Goal: Transaction & Acquisition: Purchase product/service

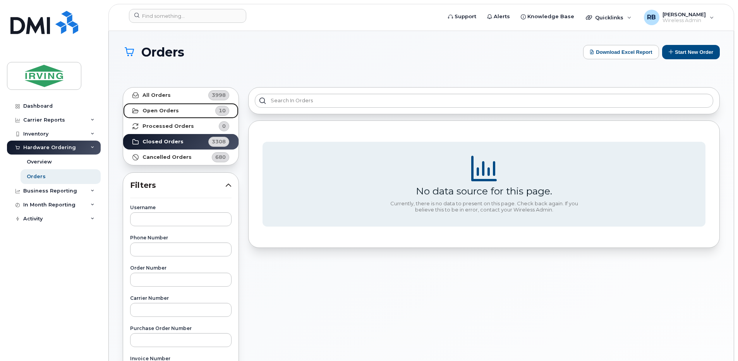
click at [146, 108] on strong "Open Orders" at bounding box center [160, 111] width 36 height 6
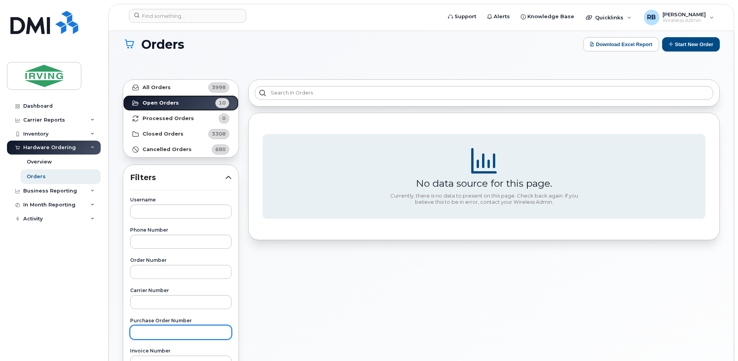
scroll to position [155, 0]
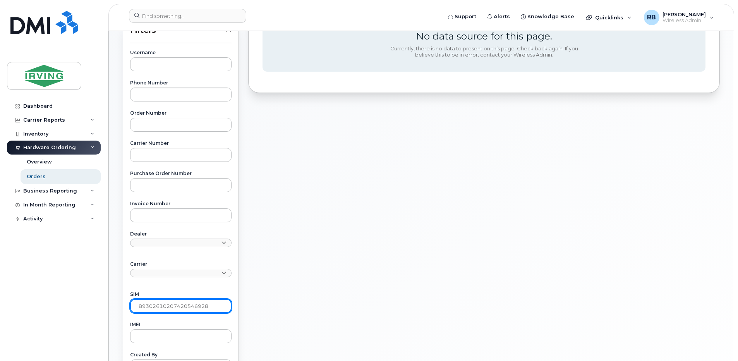
click at [164, 301] on input "89302610207420546928" at bounding box center [180, 306] width 101 height 14
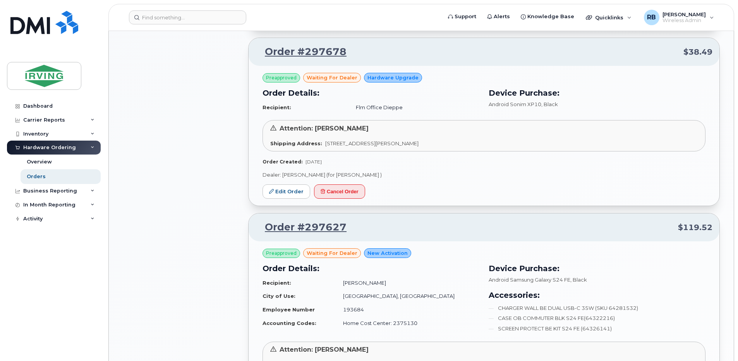
scroll to position [619, 0]
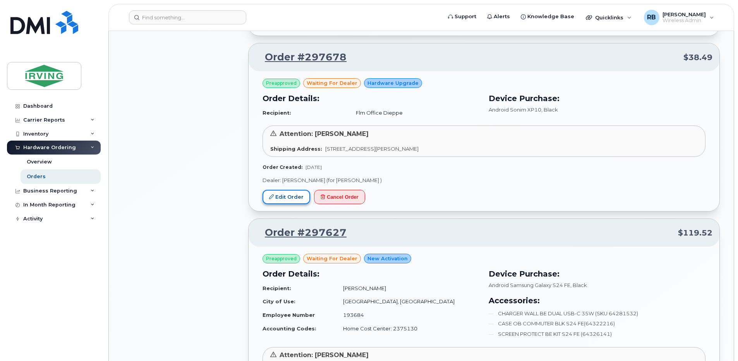
click at [286, 197] on link "Edit Order" at bounding box center [286, 197] width 48 height 14
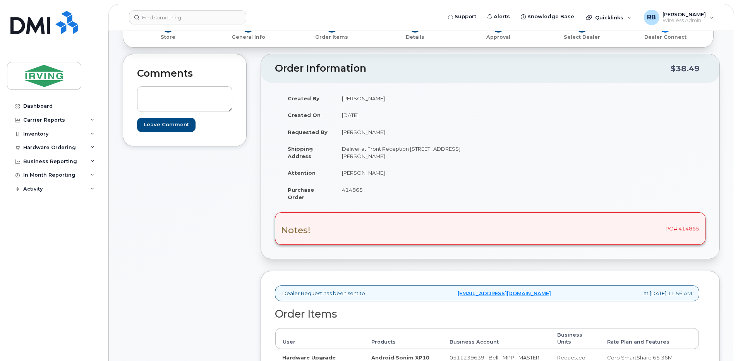
scroll to position [51, 0]
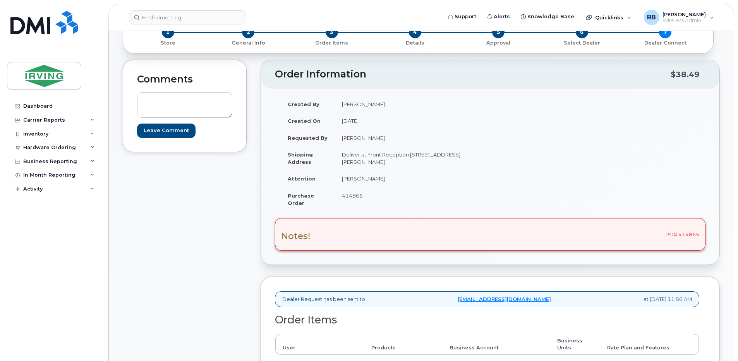
click at [352, 177] on td "[PERSON_NAME]" at bounding box center [409, 178] width 149 height 17
click at [352, 177] on td "Ela Doria" at bounding box center [409, 178] width 149 height 17
copy tbody "Ela Doria"
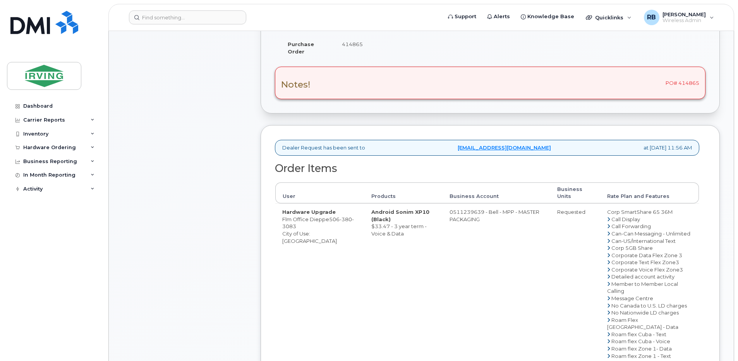
scroll to position [258, 0]
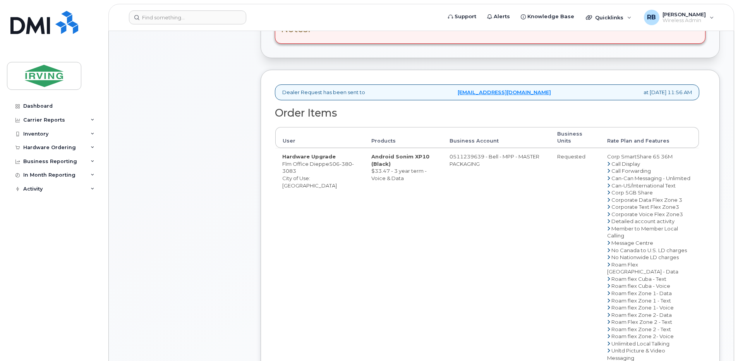
drag, startPoint x: 327, startPoint y: 163, endPoint x: 283, endPoint y: 163, distance: 44.5
click at [283, 163] on td "Hardware Upgrade Flm Office Dieppe 506 380 3083 City of Use: Moncton" at bounding box center [319, 271] width 89 height 247
copy td "Flm Office Dieppe"
click at [208, 156] on div "Comments Leave Comment" at bounding box center [185, 170] width 124 height 634
drag, startPoint x: 328, startPoint y: 163, endPoint x: 282, endPoint y: 163, distance: 45.7
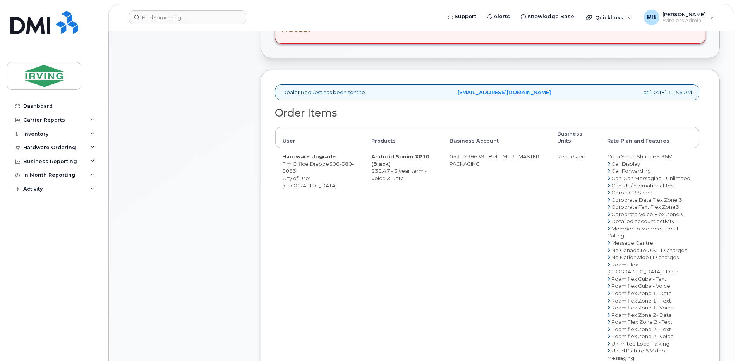
click at [282, 163] on td "Hardware Upgrade Flm Office Dieppe 506 380 3083 City of Use: Moncton" at bounding box center [319, 271] width 89 height 247
copy td "Flm Office Dieppe"
click at [296, 207] on td "Hardware Upgrade Flm Office Dieppe 506 380 3083 City of Use: Moncton" at bounding box center [319, 271] width 89 height 247
click at [461, 158] on td "0511239639 - Bell - MPP - MASTER PACKAGING" at bounding box center [496, 271] width 108 height 247
click at [458, 156] on td "0511239639 - Bell - MPP - MASTER PACKAGING" at bounding box center [496, 271] width 108 height 247
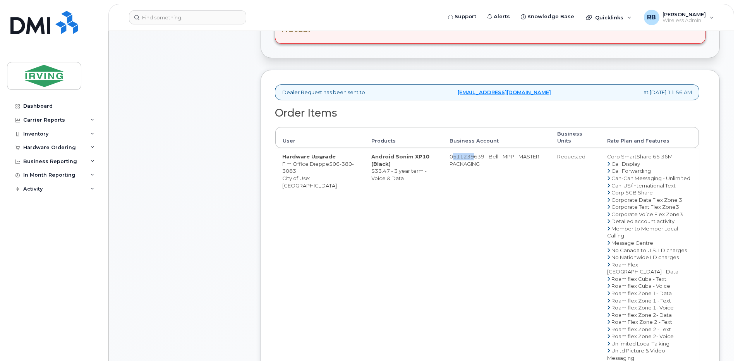
drag, startPoint x: 454, startPoint y: 157, endPoint x: 472, endPoint y: 157, distance: 17.8
click at [472, 157] on td "0511239639 - Bell - MPP - MASTER PACKAGING" at bounding box center [496, 271] width 108 height 247
drag, startPoint x: 487, startPoint y: 159, endPoint x: 456, endPoint y: 158, distance: 31.4
click at [456, 158] on td "0511239639 - Bell - MPP - MASTER PACKAGING" at bounding box center [496, 271] width 108 height 247
copy td "511239639"
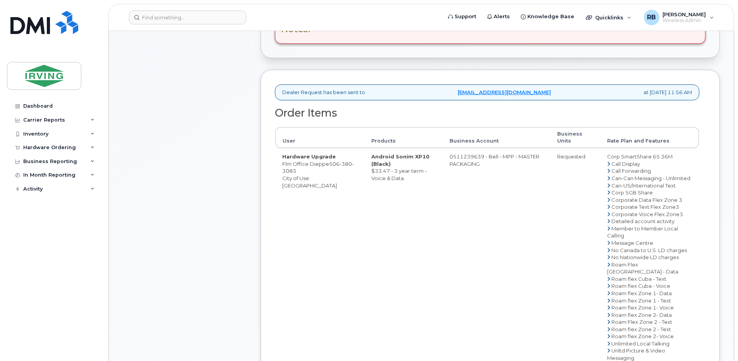
click at [338, 162] on span "506 380 3083" at bounding box center [318, 168] width 72 height 14
copy span "506 380 3083"
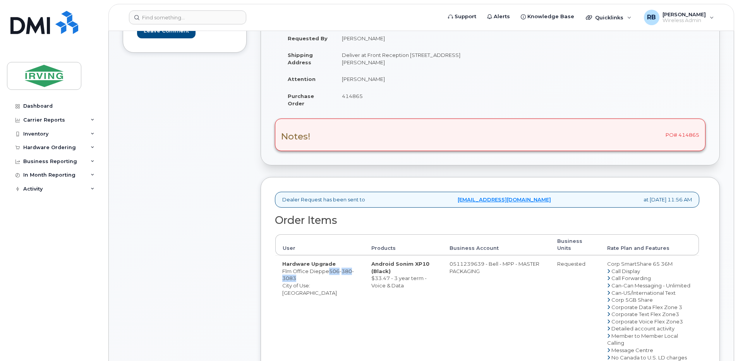
scroll to position [206, 0]
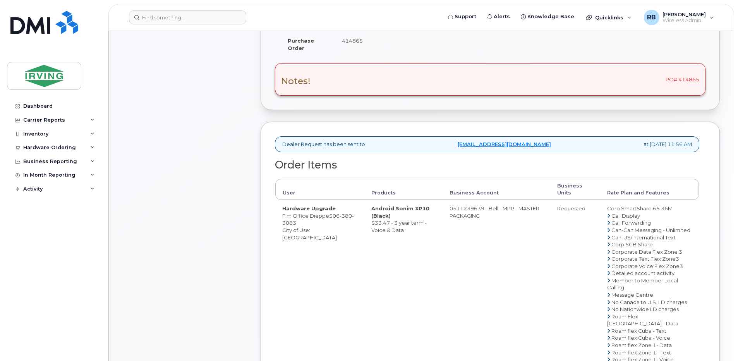
click at [291, 246] on td "Hardware Upgrade Flm Office Dieppe 506 380 3083 City of Use: Moncton" at bounding box center [319, 323] width 89 height 247
click at [194, 150] on div "Comments Leave Comment" at bounding box center [185, 222] width 124 height 634
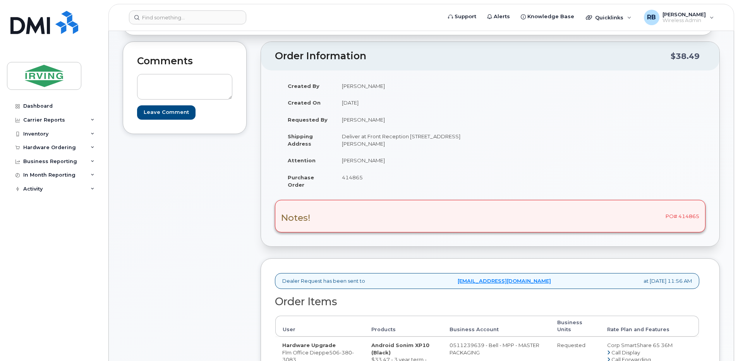
scroll to position [0, 0]
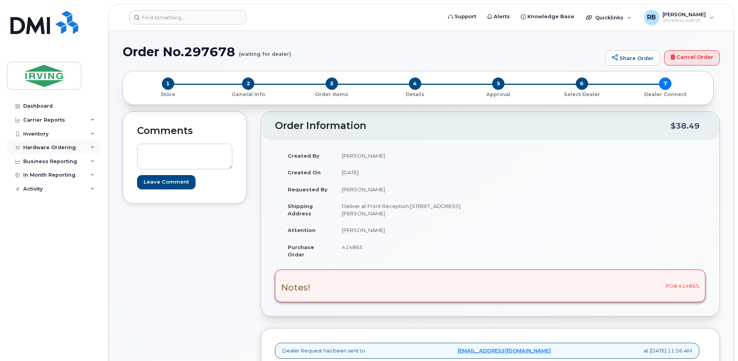
click at [50, 147] on div "Hardware Ordering" at bounding box center [49, 147] width 53 height 6
click at [32, 178] on div "Orders" at bounding box center [36, 176] width 19 height 7
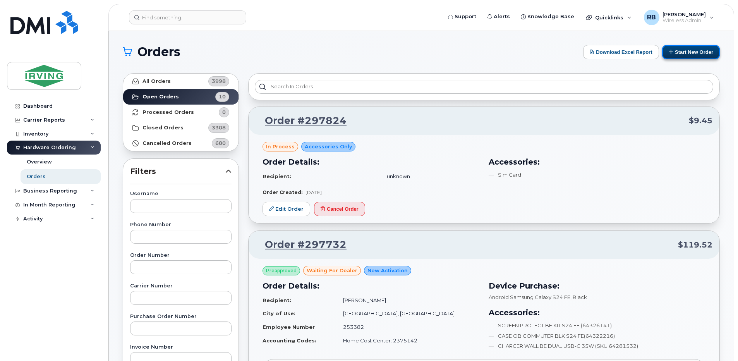
click at [700, 55] on button "Start New Order" at bounding box center [691, 52] width 58 height 14
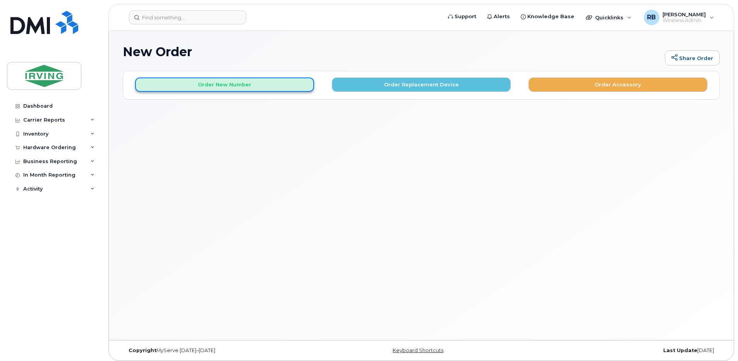
click at [251, 87] on button "Order New Number" at bounding box center [224, 84] width 179 height 14
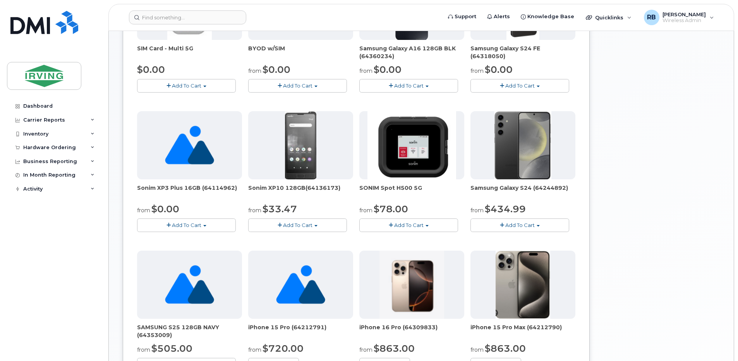
scroll to position [206, 0]
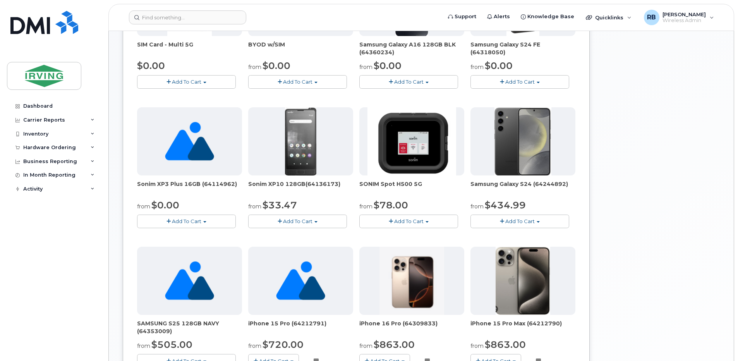
click at [291, 221] on span "Add To Cart" at bounding box center [297, 221] width 29 height 6
click at [289, 233] on link "$33.47 - 3 year term - Voice & Data" at bounding box center [302, 236] width 105 height 10
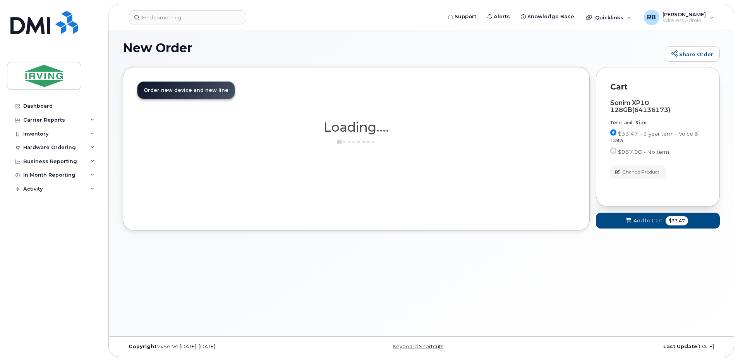
scroll to position [4, 0]
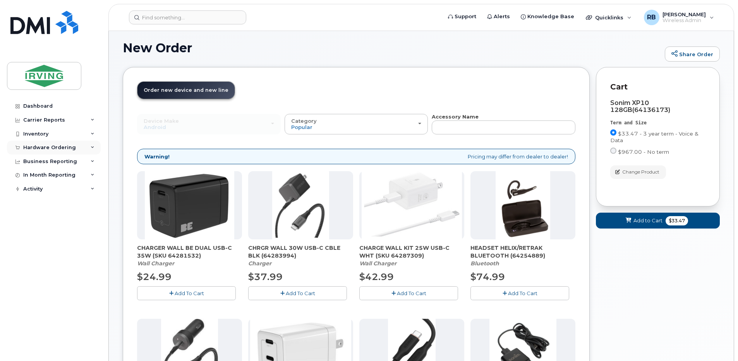
click at [31, 146] on div "Hardware Ordering" at bounding box center [49, 147] width 53 height 6
click at [30, 174] on div "Orders" at bounding box center [36, 176] width 19 height 7
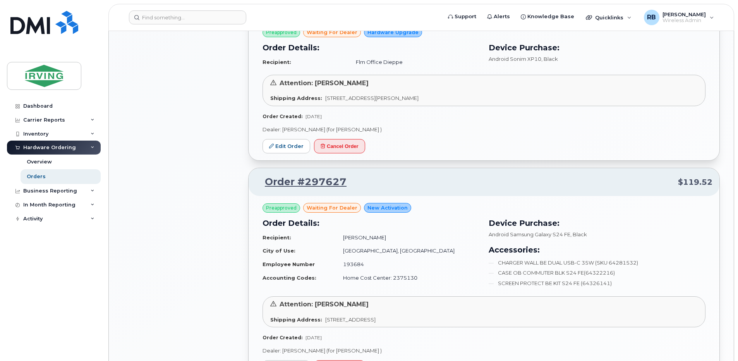
scroll to position [671, 0]
click at [290, 144] on link "Edit Order" at bounding box center [286, 145] width 48 height 14
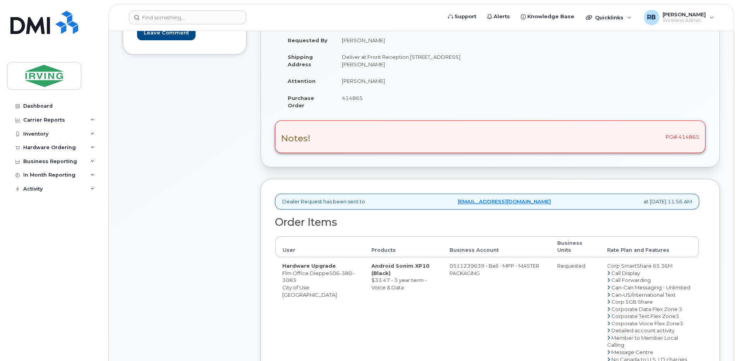
scroll to position [206, 0]
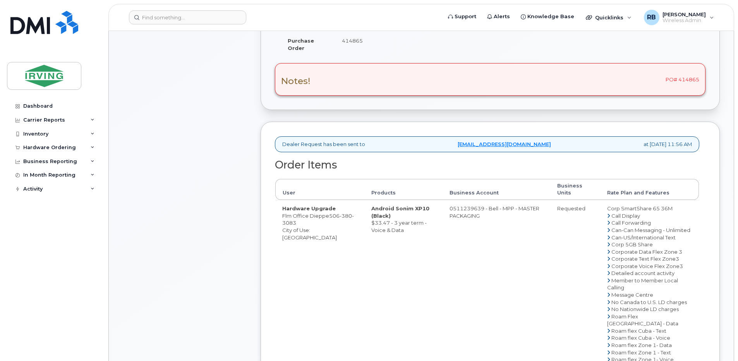
click at [342, 217] on span "380" at bounding box center [345, 216] width 12 height 6
copy span "506 380 3083"
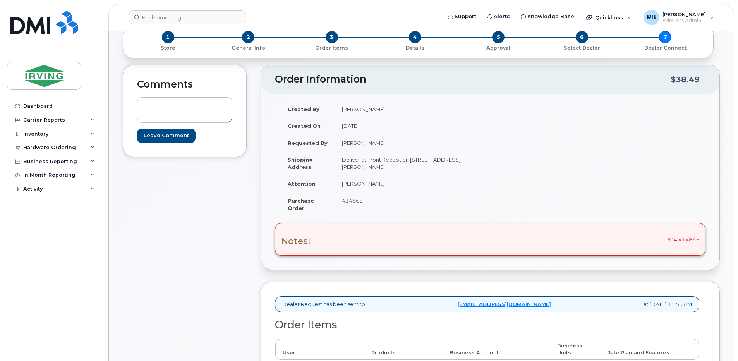
scroll to position [0, 0]
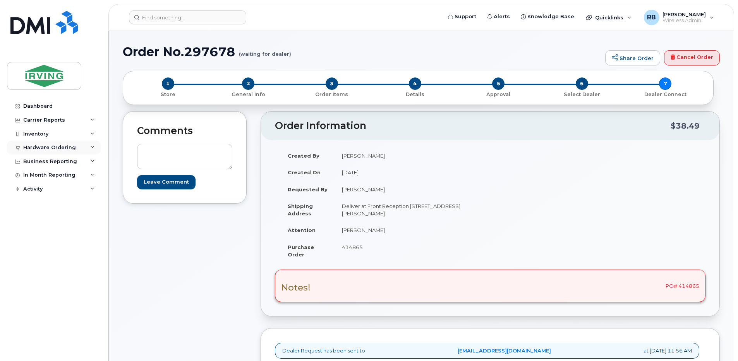
click at [46, 147] on div "Hardware Ordering" at bounding box center [49, 147] width 53 height 6
click at [34, 175] on div "Orders" at bounding box center [36, 176] width 19 height 7
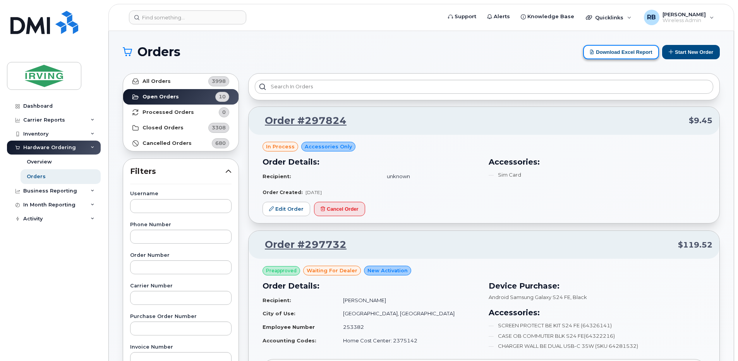
click at [612, 51] on button "Download Excel Report" at bounding box center [621, 52] width 76 height 14
click at [687, 53] on button "Start New Order" at bounding box center [691, 52] width 58 height 14
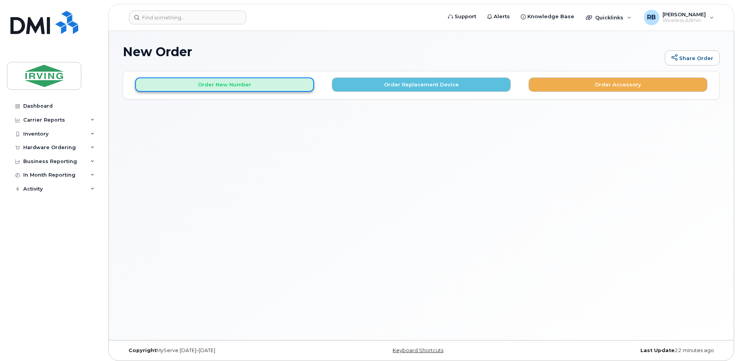
click at [277, 86] on button "Order New Number" at bounding box center [224, 84] width 179 height 14
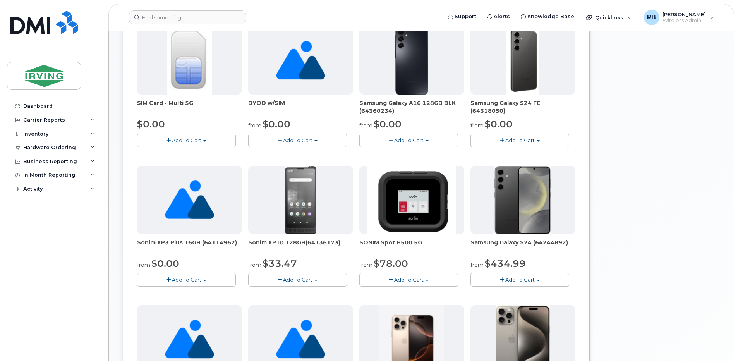
scroll to position [206, 0]
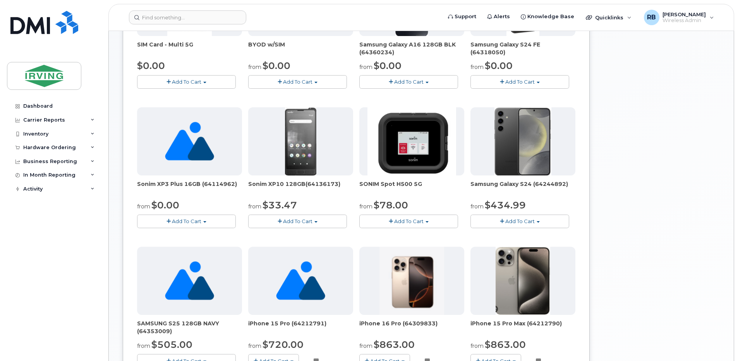
click at [298, 164] on img at bounding box center [300, 141] width 31 height 68
click at [290, 221] on span "Add To Cart" at bounding box center [297, 221] width 29 height 6
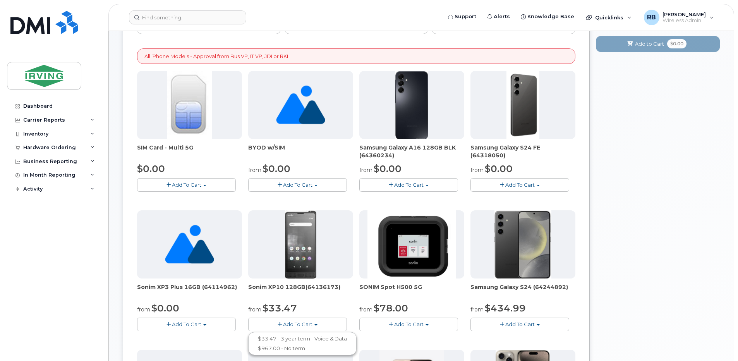
scroll to position [51, 0]
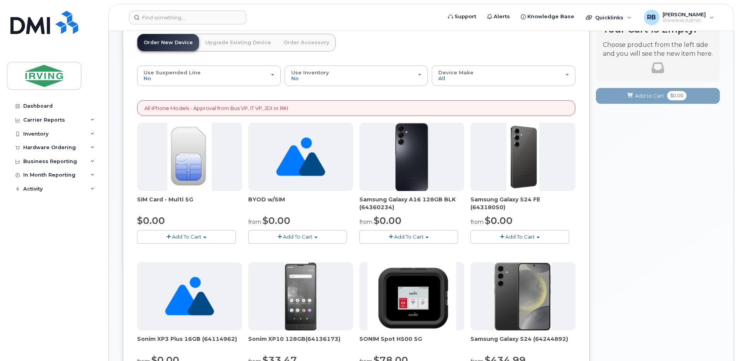
click at [522, 234] on span "Add To Cart" at bounding box center [519, 236] width 29 height 6
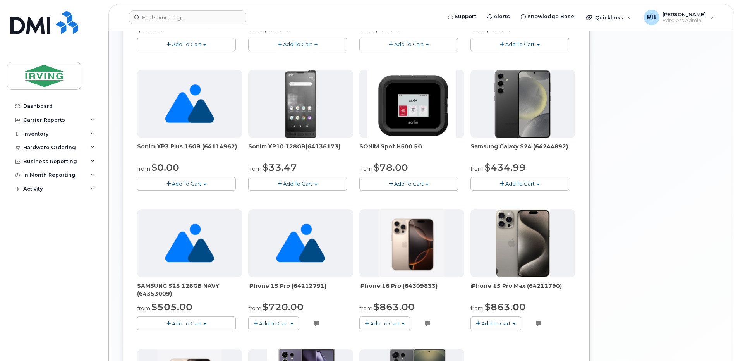
scroll to position [258, 0]
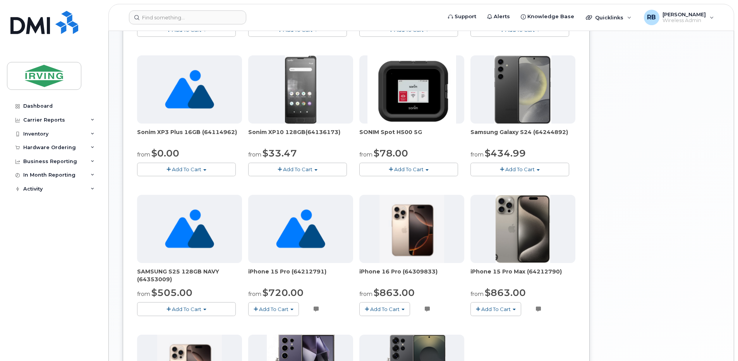
click at [322, 171] on button "Add To Cart" at bounding box center [297, 170] width 99 height 14
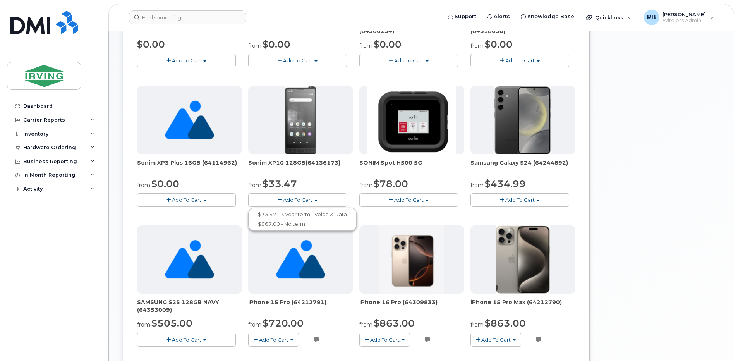
scroll to position [206, 0]
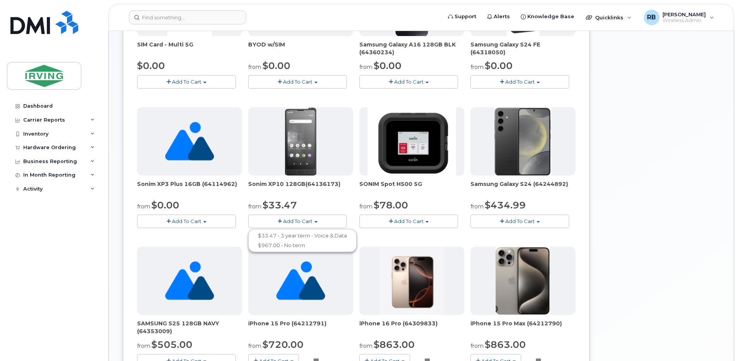
click at [112, 231] on div "New Order Share Order × Share This Order If you want to allow others to create …" at bounding box center [421, 204] width 625 height 759
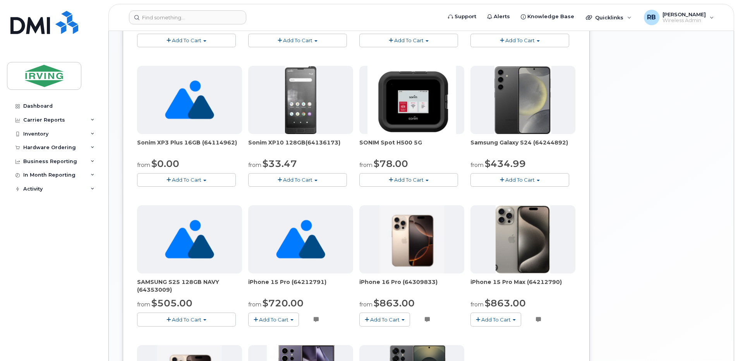
scroll to position [258, 0]
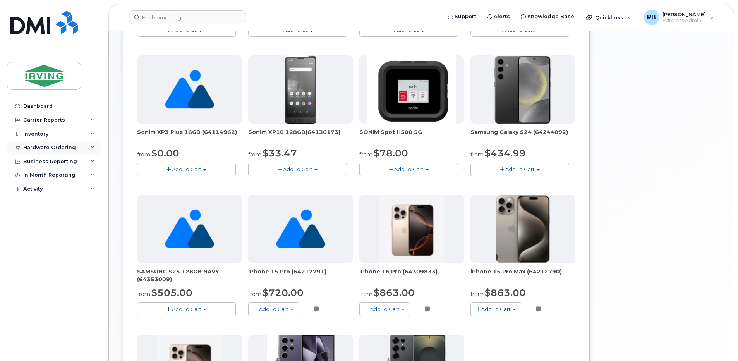
click at [27, 148] on div "Hardware Ordering" at bounding box center [49, 147] width 53 height 6
click at [32, 177] on div "Orders" at bounding box center [36, 176] width 19 height 7
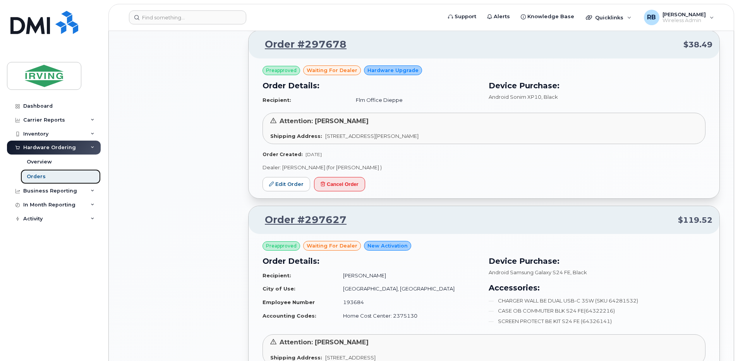
scroll to position [671, 0]
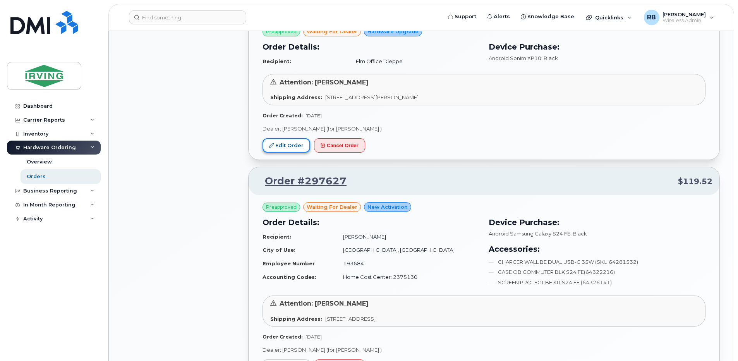
click at [278, 149] on link "Edit Order" at bounding box center [286, 145] width 48 height 14
